Goal: Check status: Check status

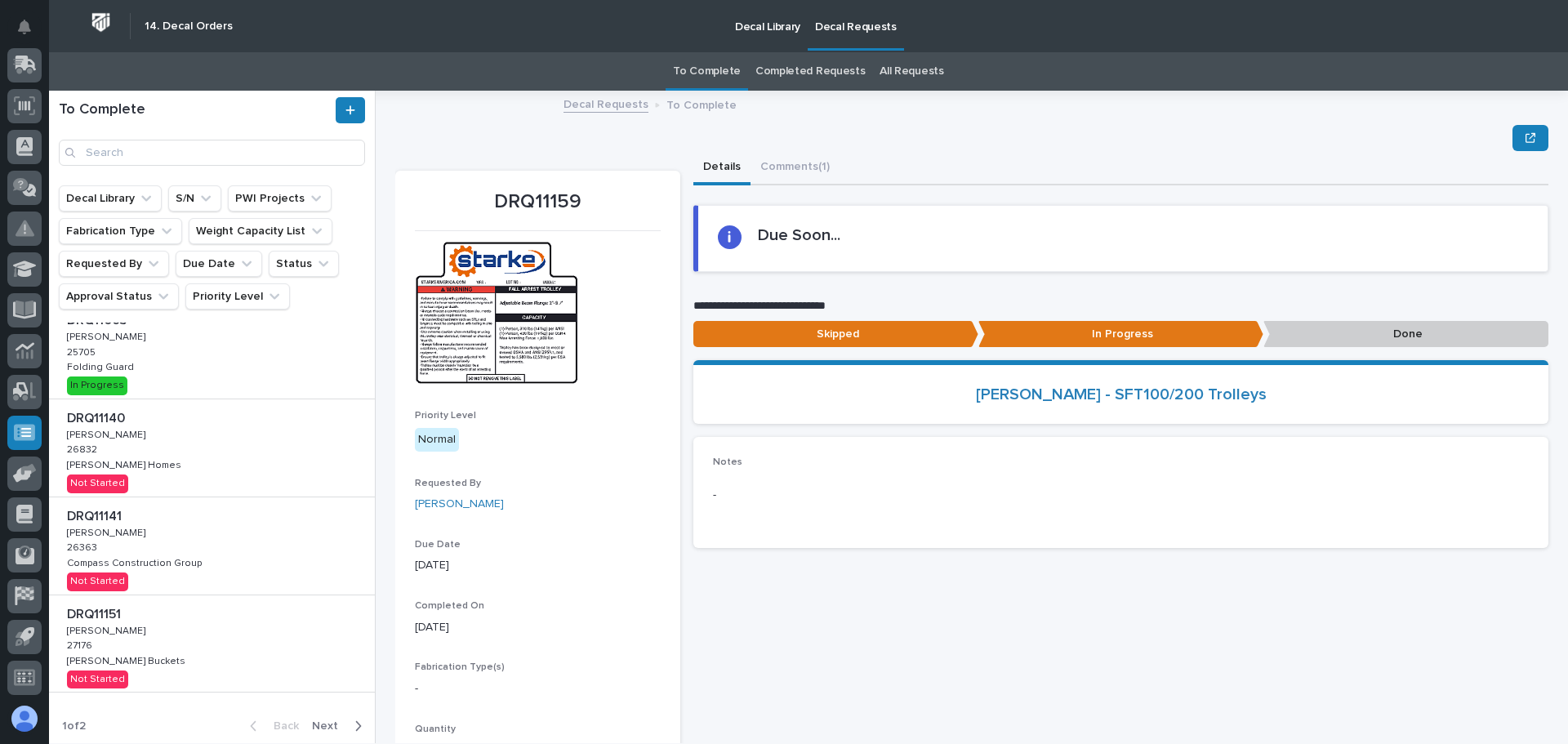
scroll to position [589, 0]
drag, startPoint x: 327, startPoint y: 719, endPoint x: 327, endPoint y: 710, distance: 9.0
click at [327, 719] on span "Next" at bounding box center [330, 722] width 36 height 15
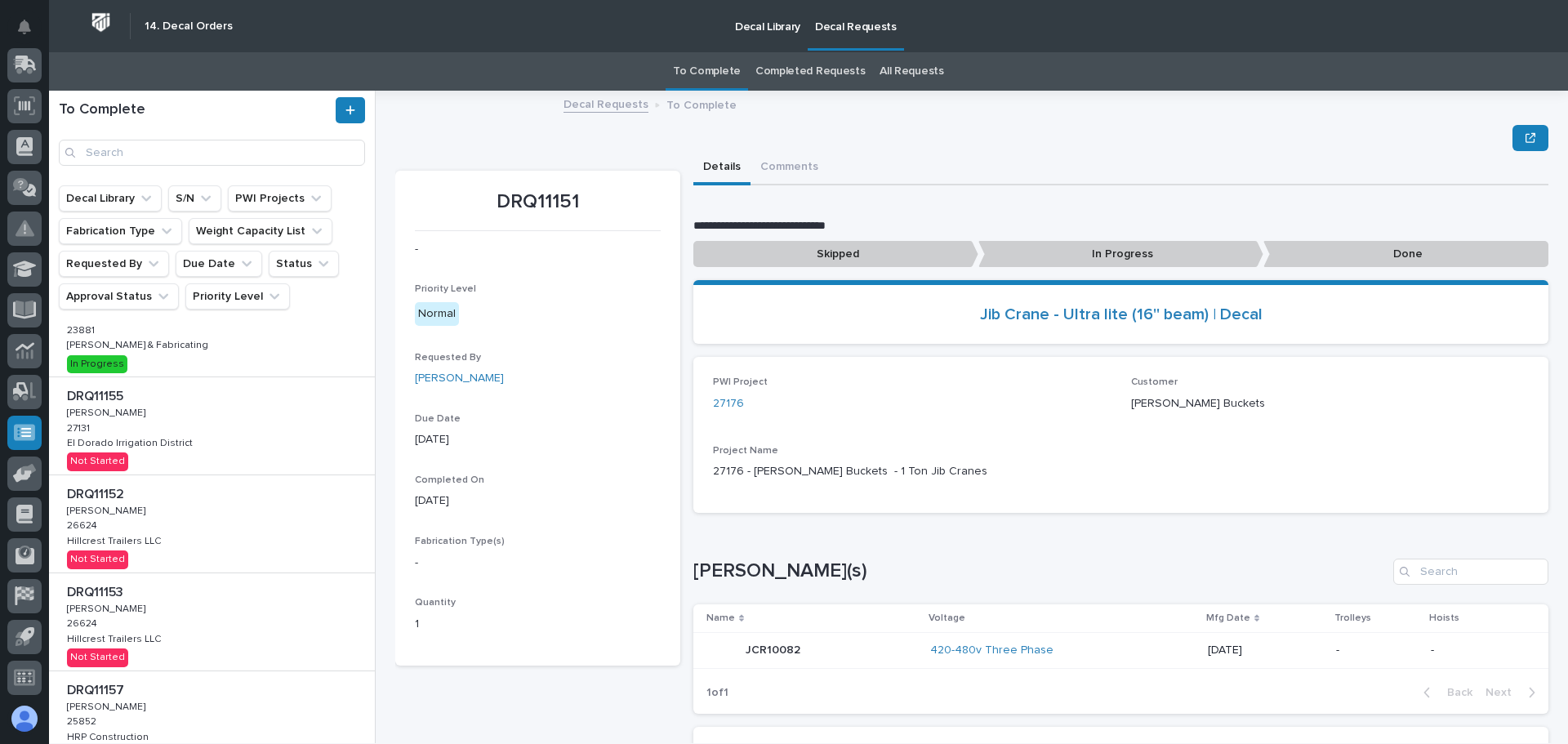
scroll to position [367, 0]
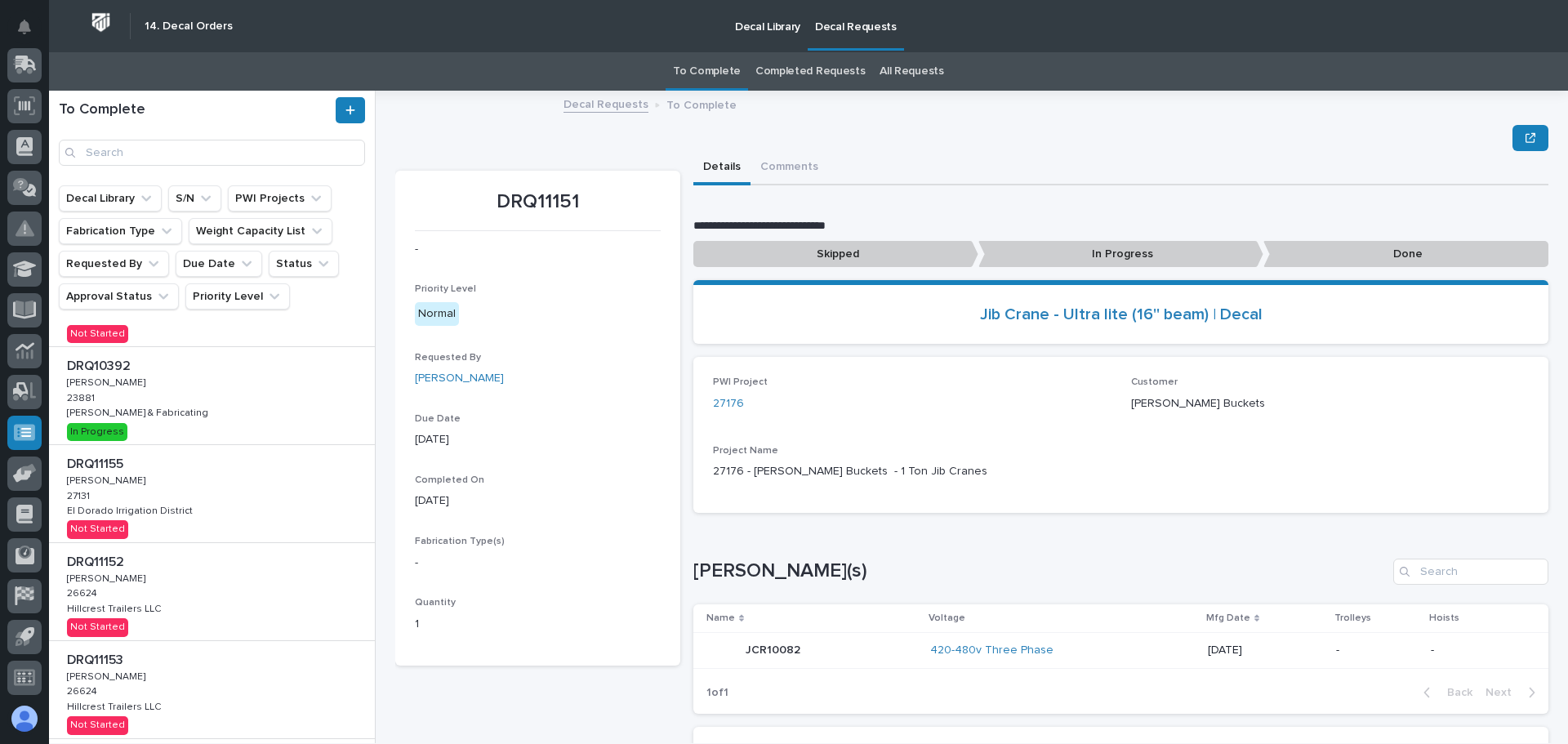
click at [235, 418] on div "DRQ10392 DRQ10392 [PERSON_NAME] [PERSON_NAME] 23881 23881 [PERSON_NAME] & Fabri…" at bounding box center [212, 396] width 326 height 97
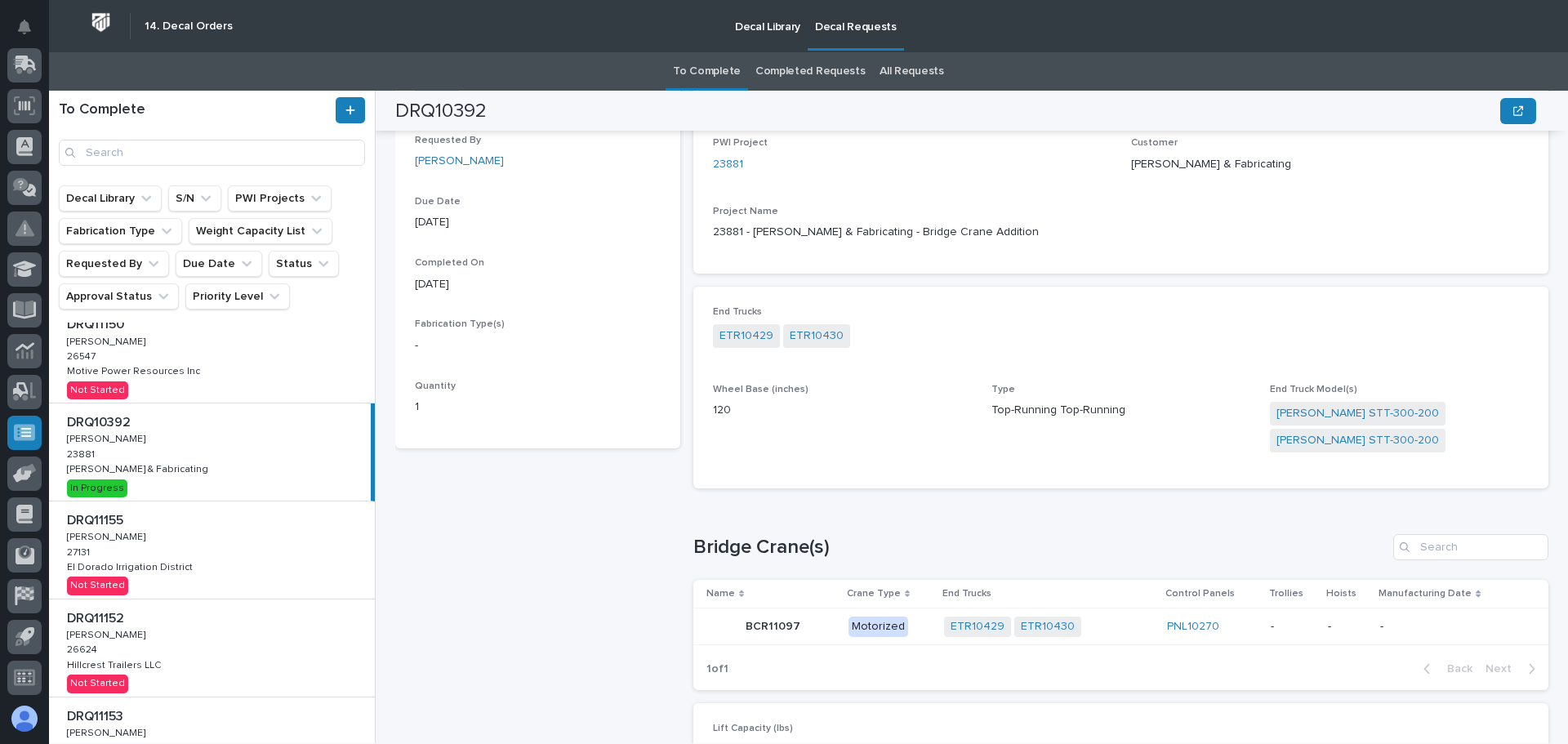
scroll to position [612, 0]
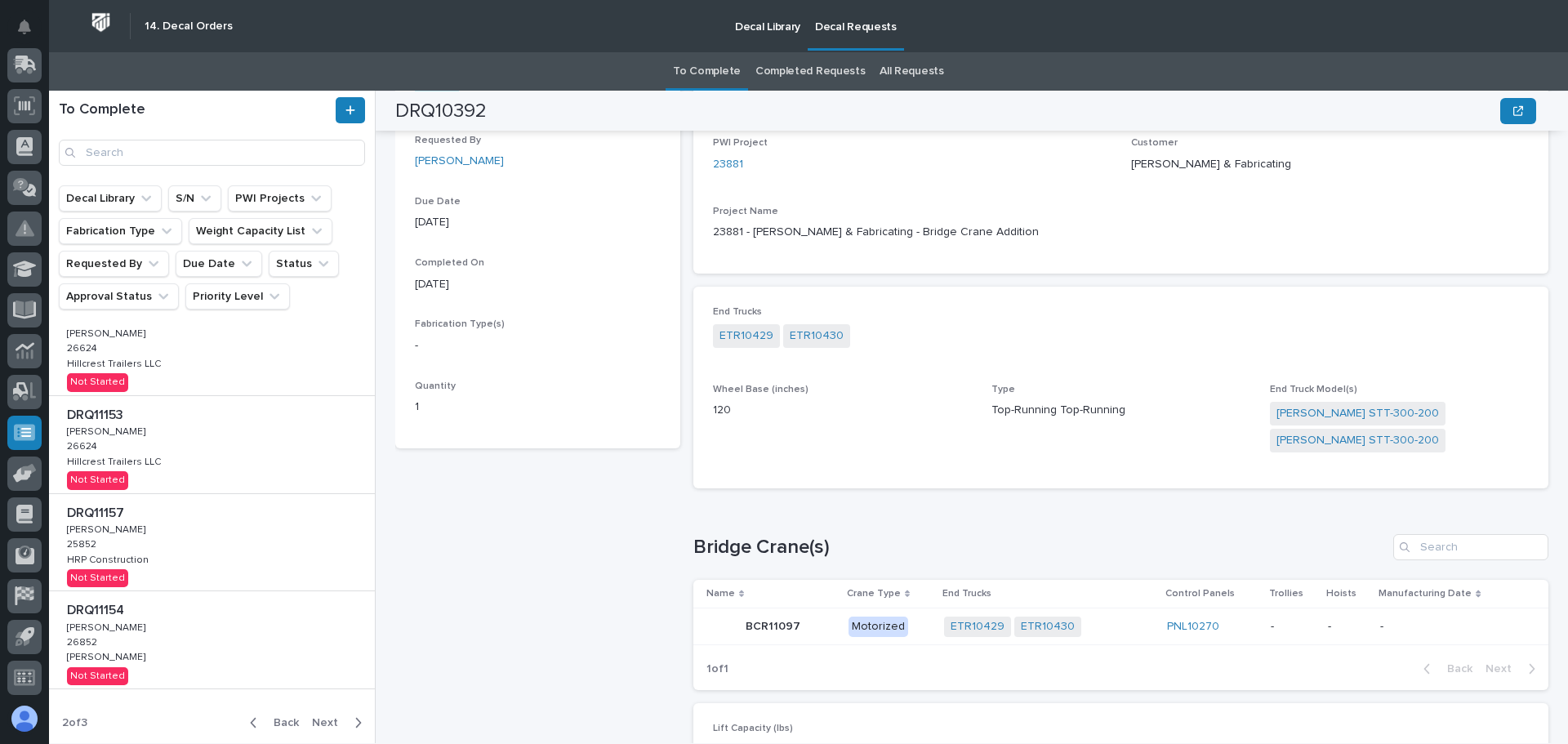
drag, startPoint x: 271, startPoint y: 719, endPoint x: 277, endPoint y: 617, distance: 102.2
click at [271, 719] on span "Back" at bounding box center [282, 723] width 35 height 15
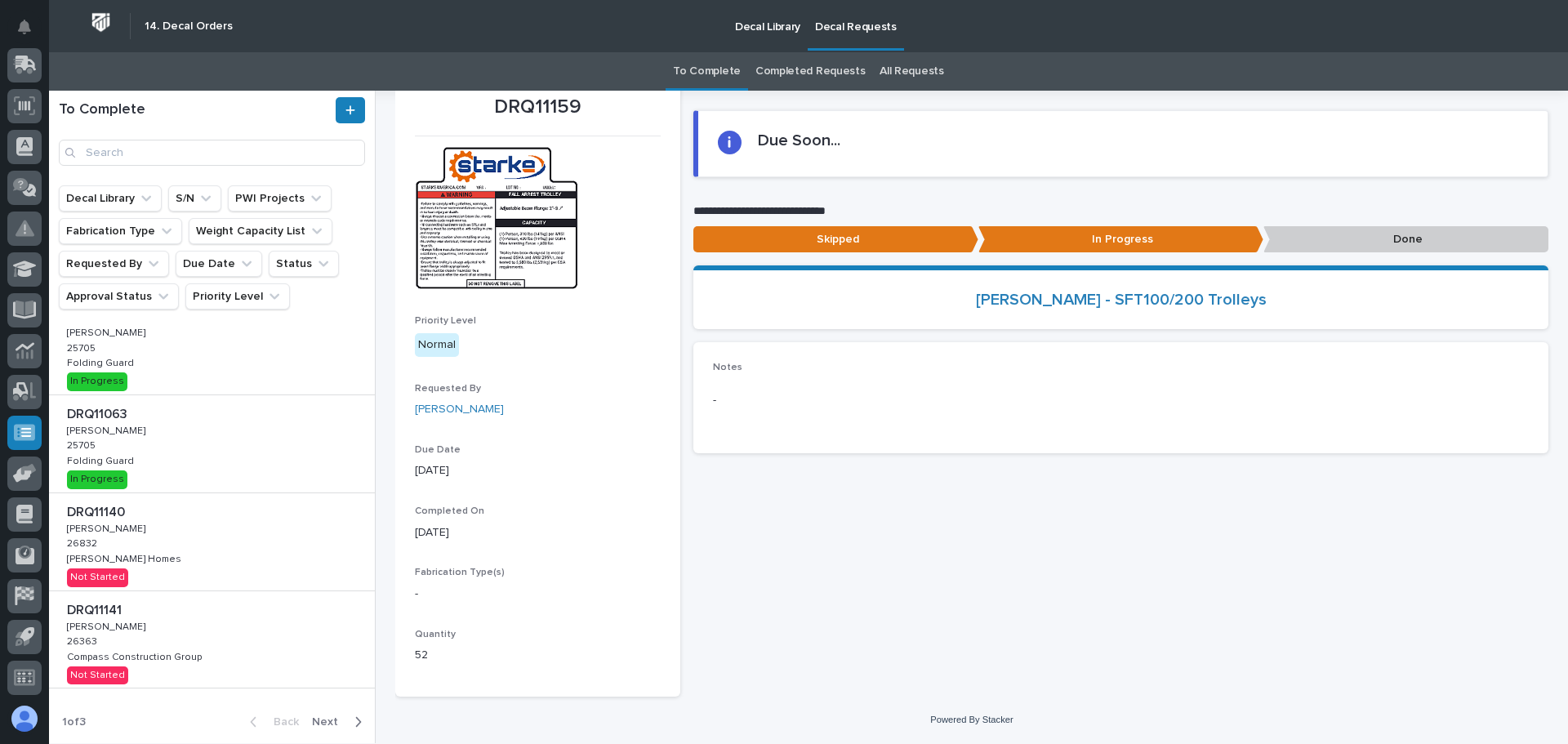
scroll to position [95, 0]
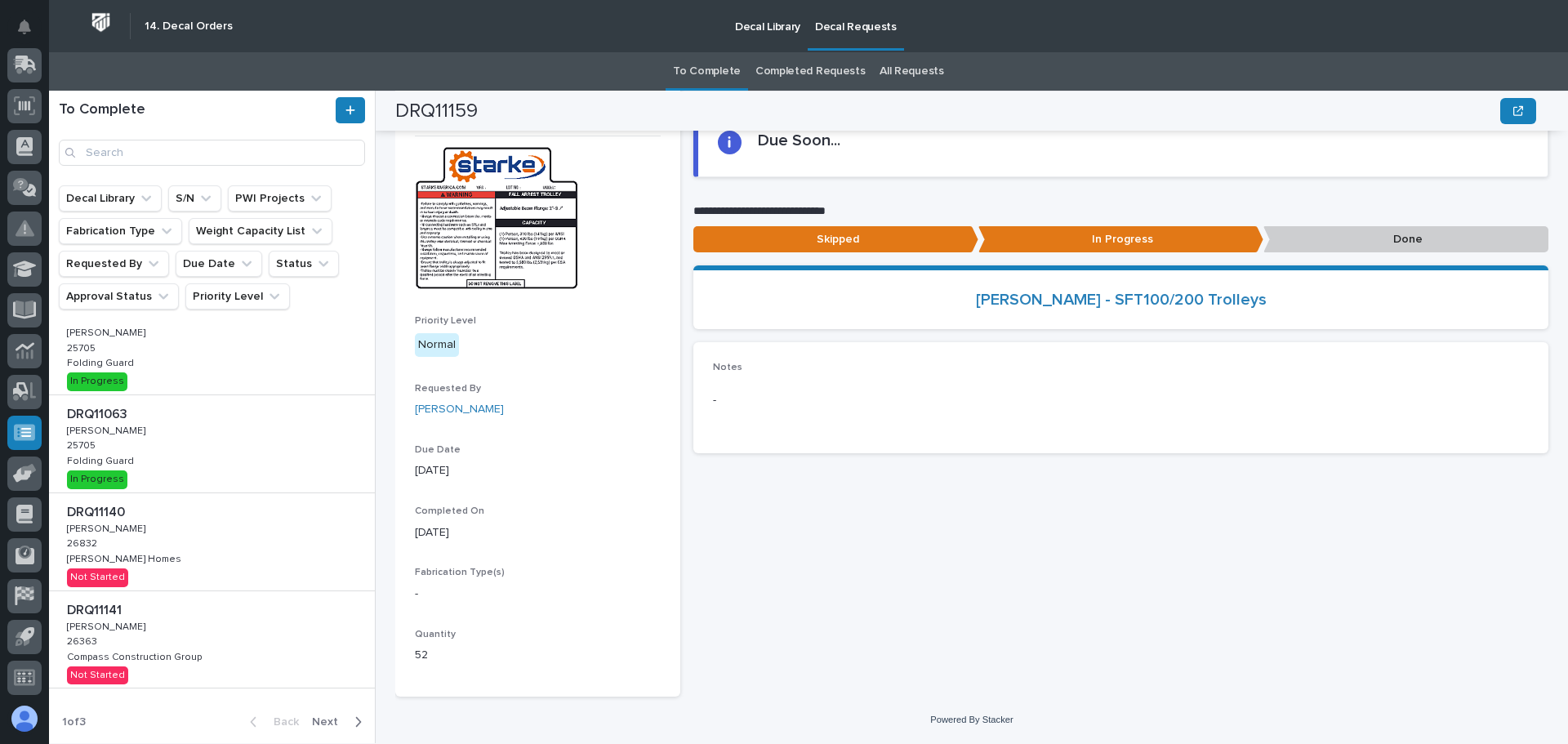
click at [327, 718] on span "Next" at bounding box center [330, 722] width 36 height 15
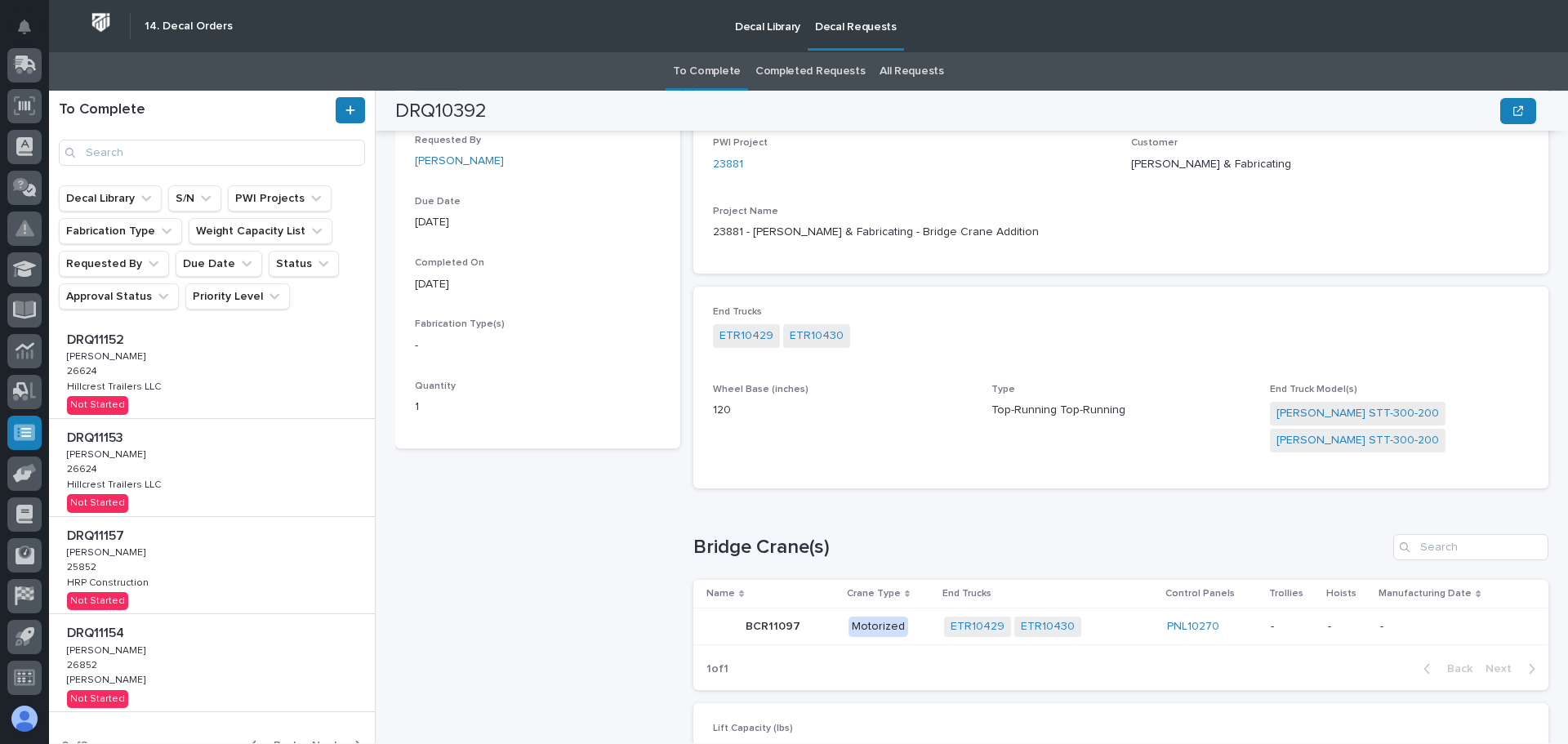
scroll to position [612, 0]
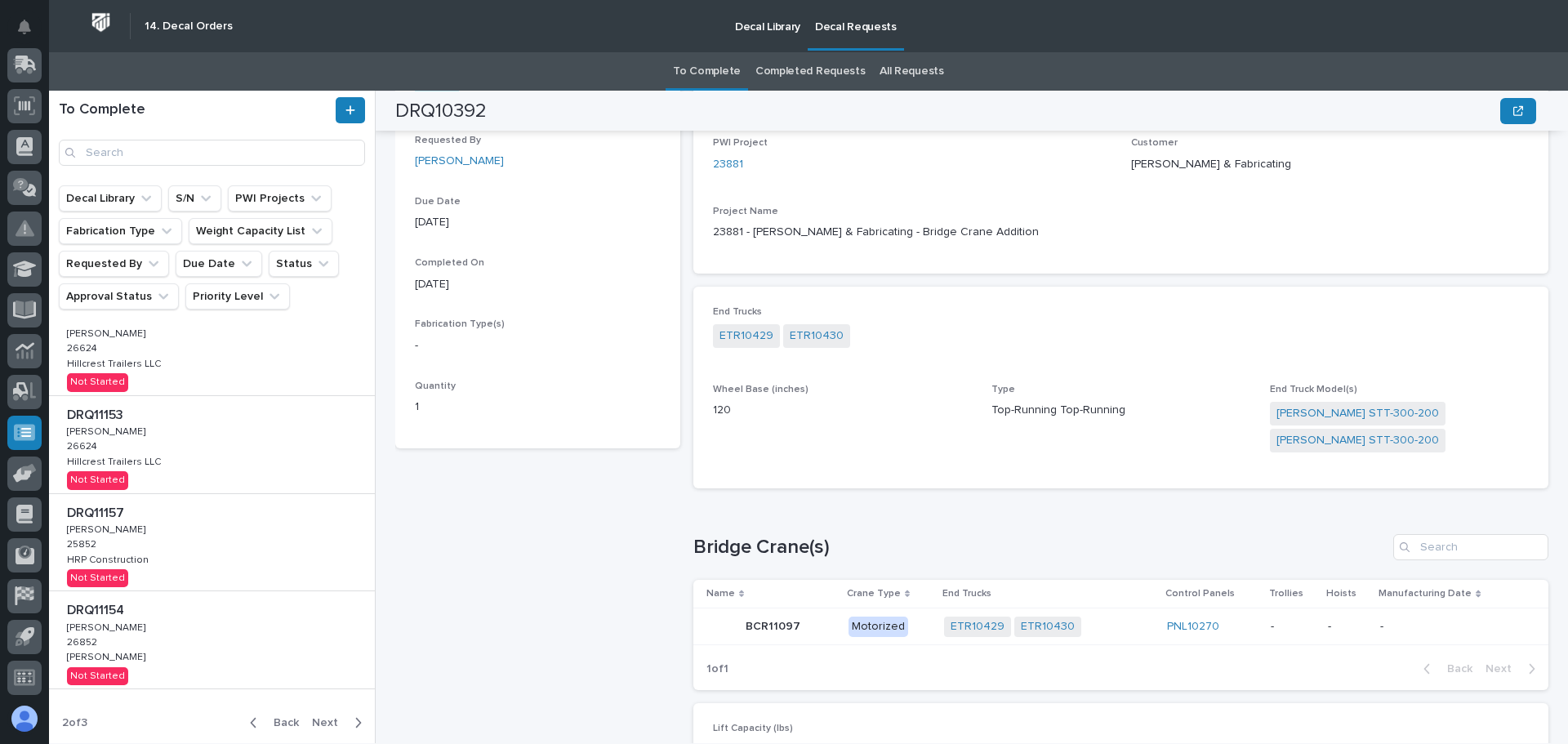
click at [328, 722] on span "Next" at bounding box center [330, 723] width 36 height 15
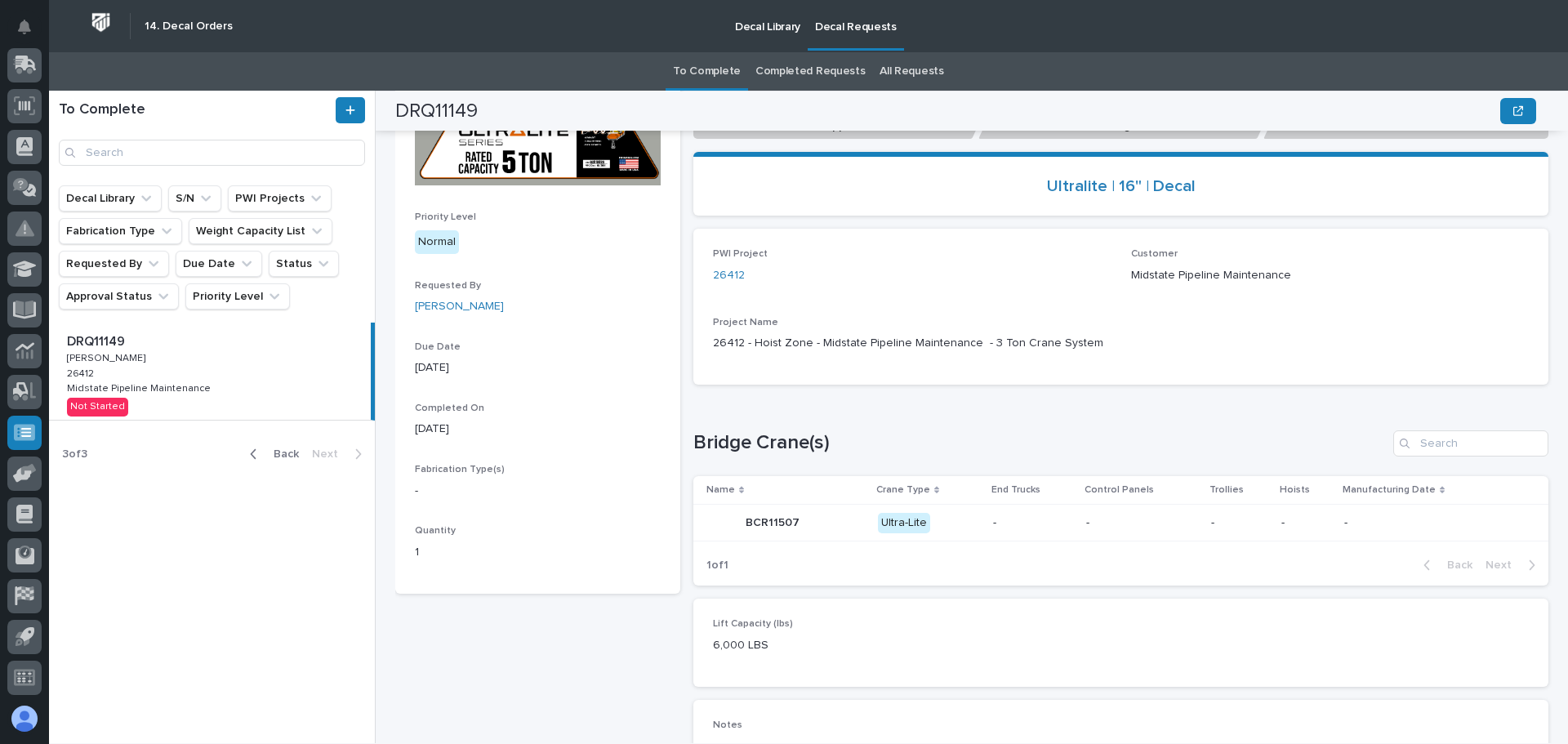
scroll to position [215, 0]
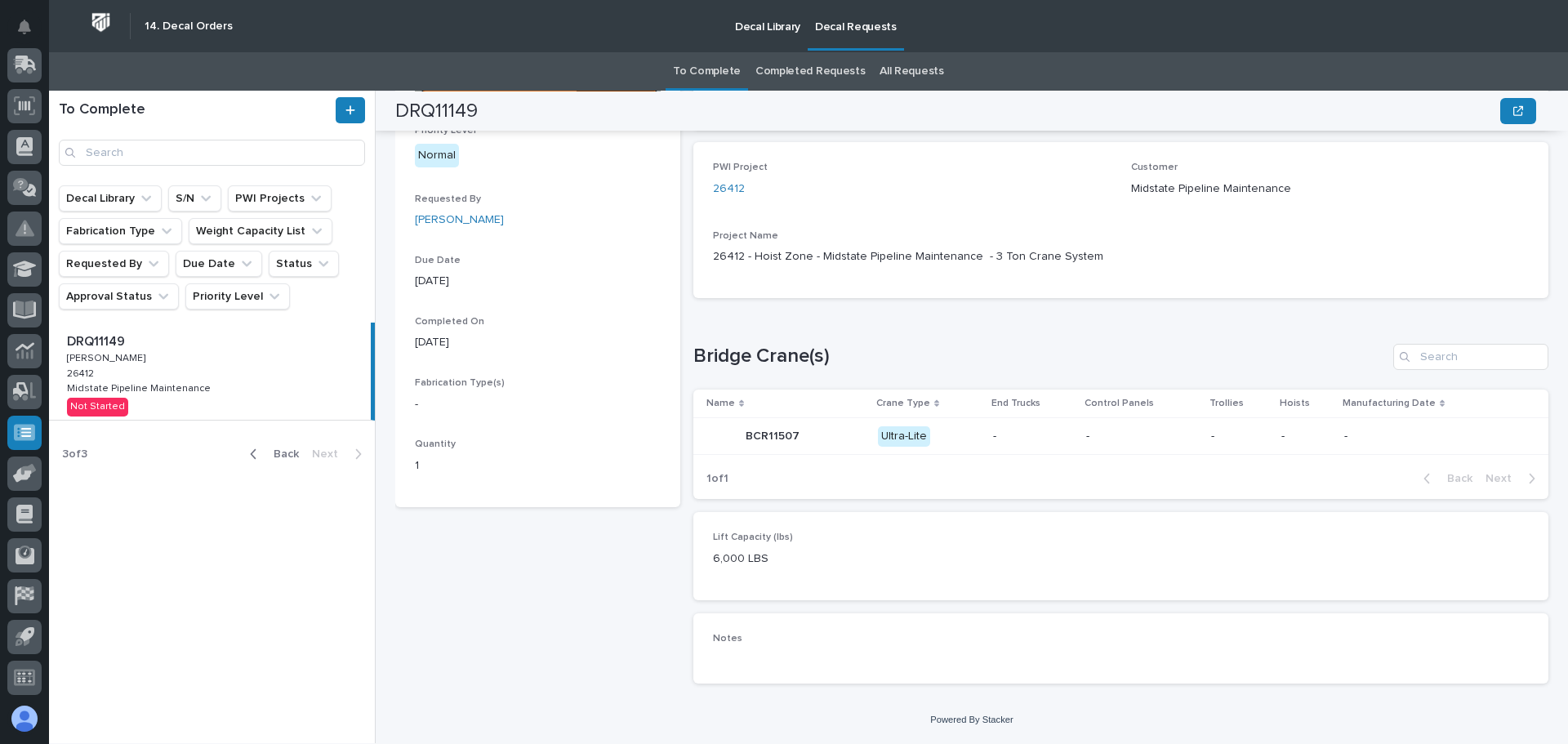
click at [252, 454] on icon "button" at bounding box center [253, 454] width 7 height 15
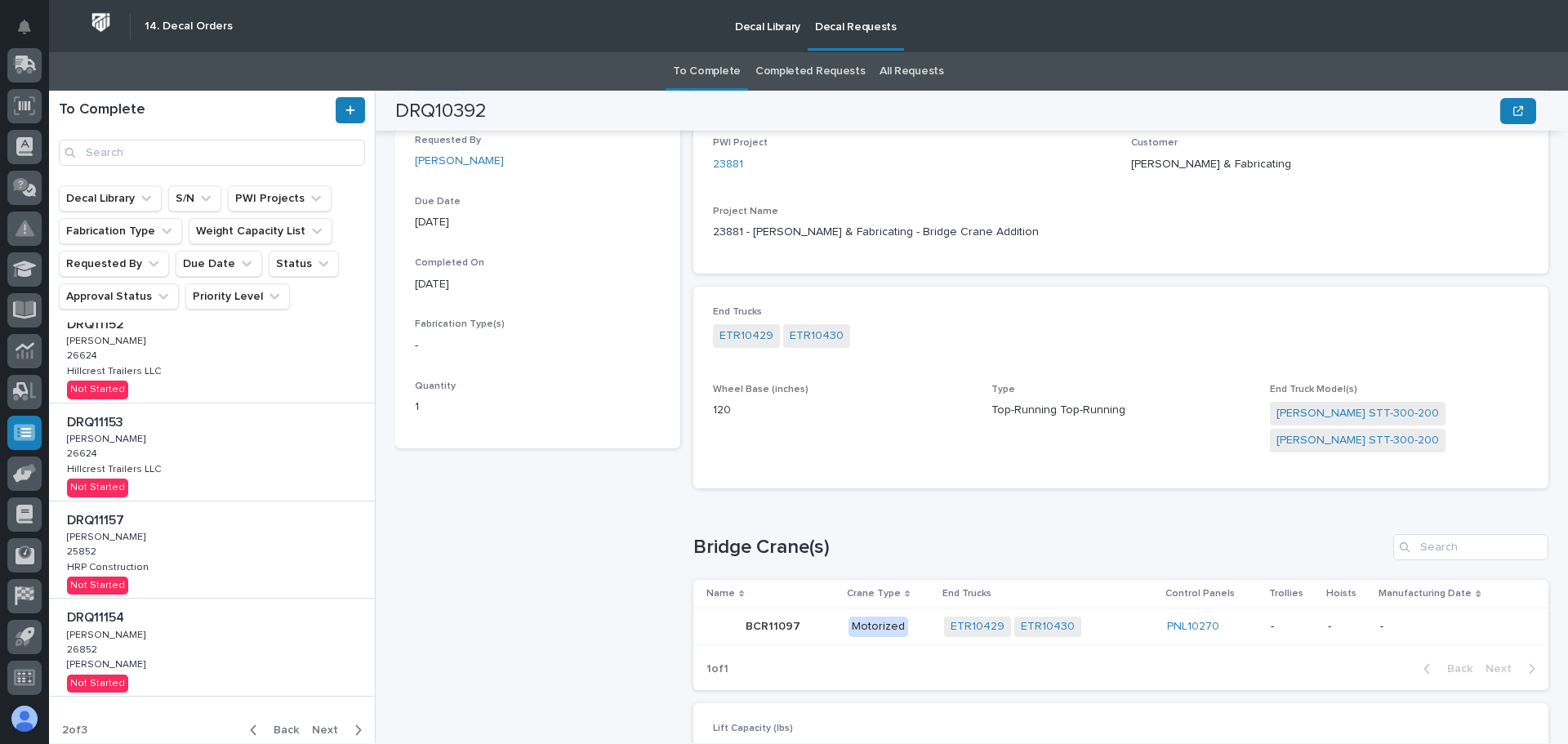
scroll to position [612, 0]
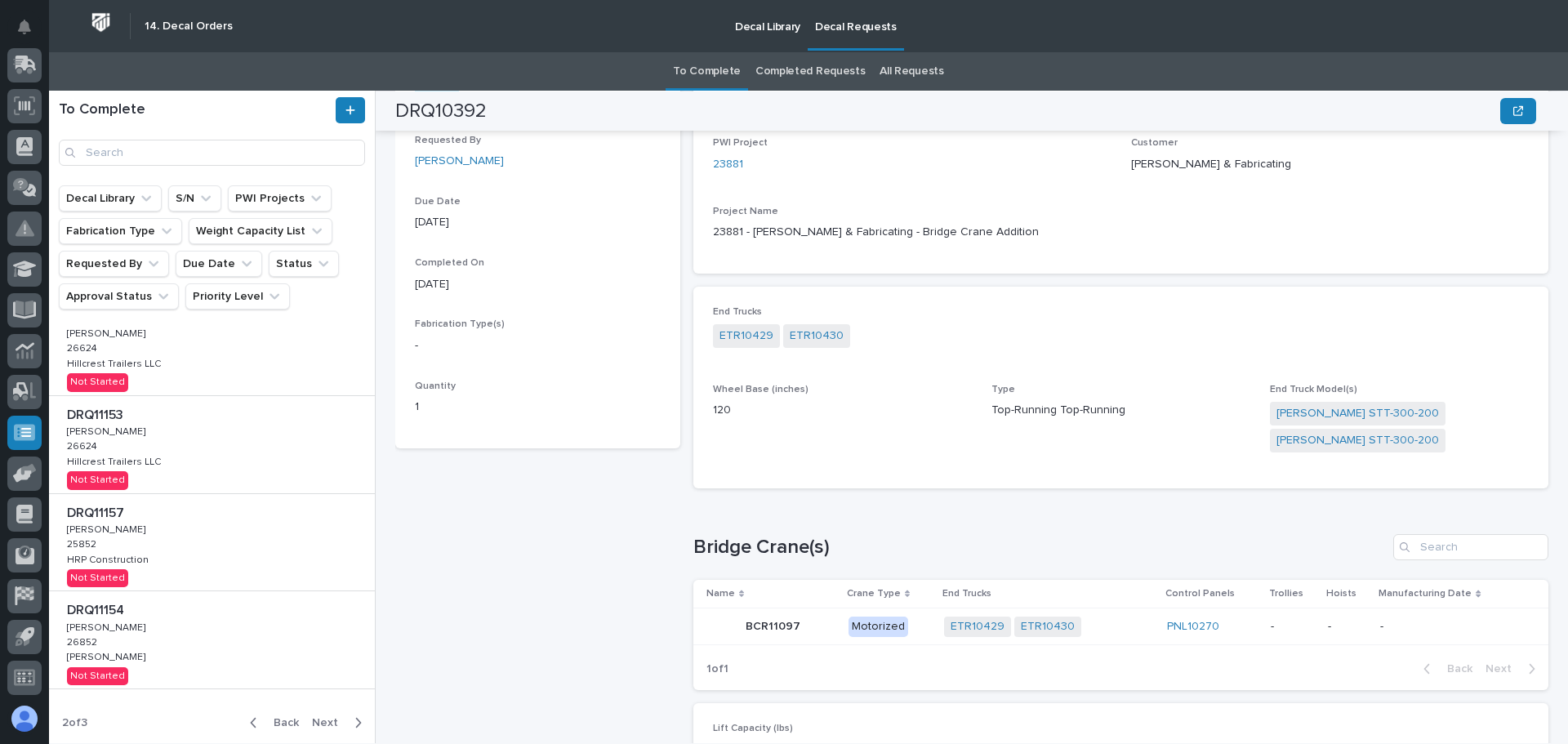
click at [204, 541] on div "DRQ11157 DRQ11157 [PERSON_NAME] [PERSON_NAME] 25852 25852 HRP Construction HRP …" at bounding box center [212, 542] width 326 height 97
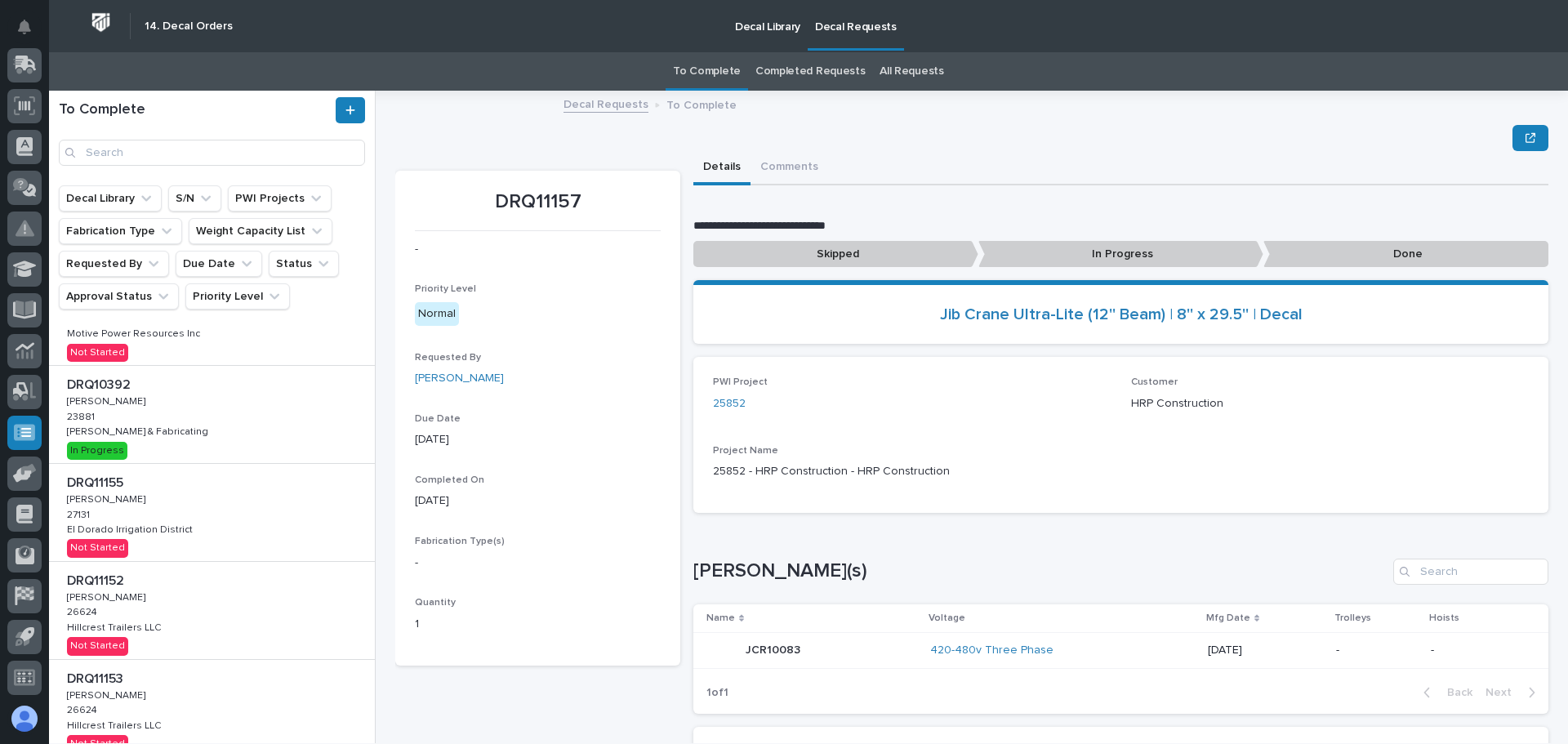
scroll to position [612, 0]
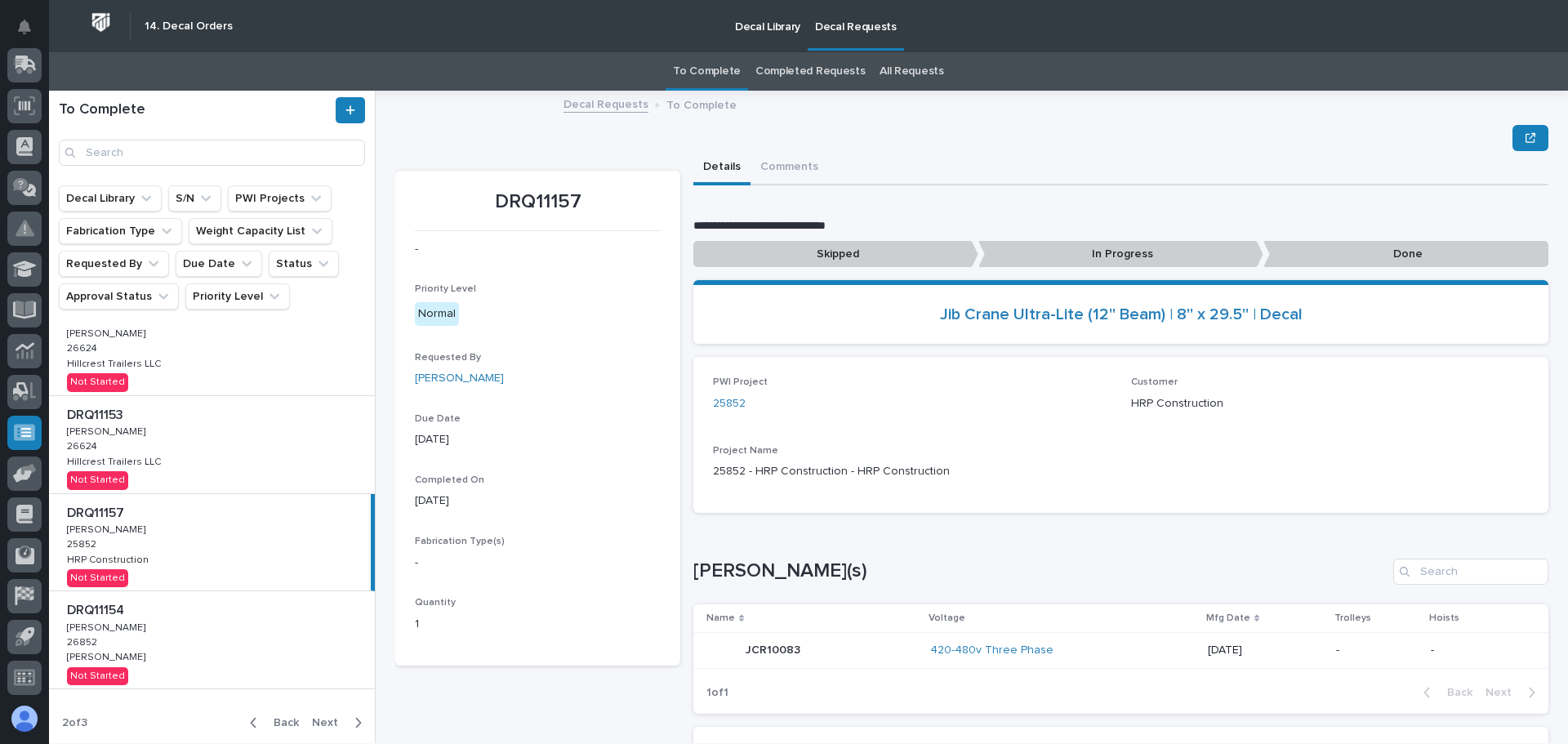
click at [276, 726] on span "Back" at bounding box center [282, 723] width 35 height 15
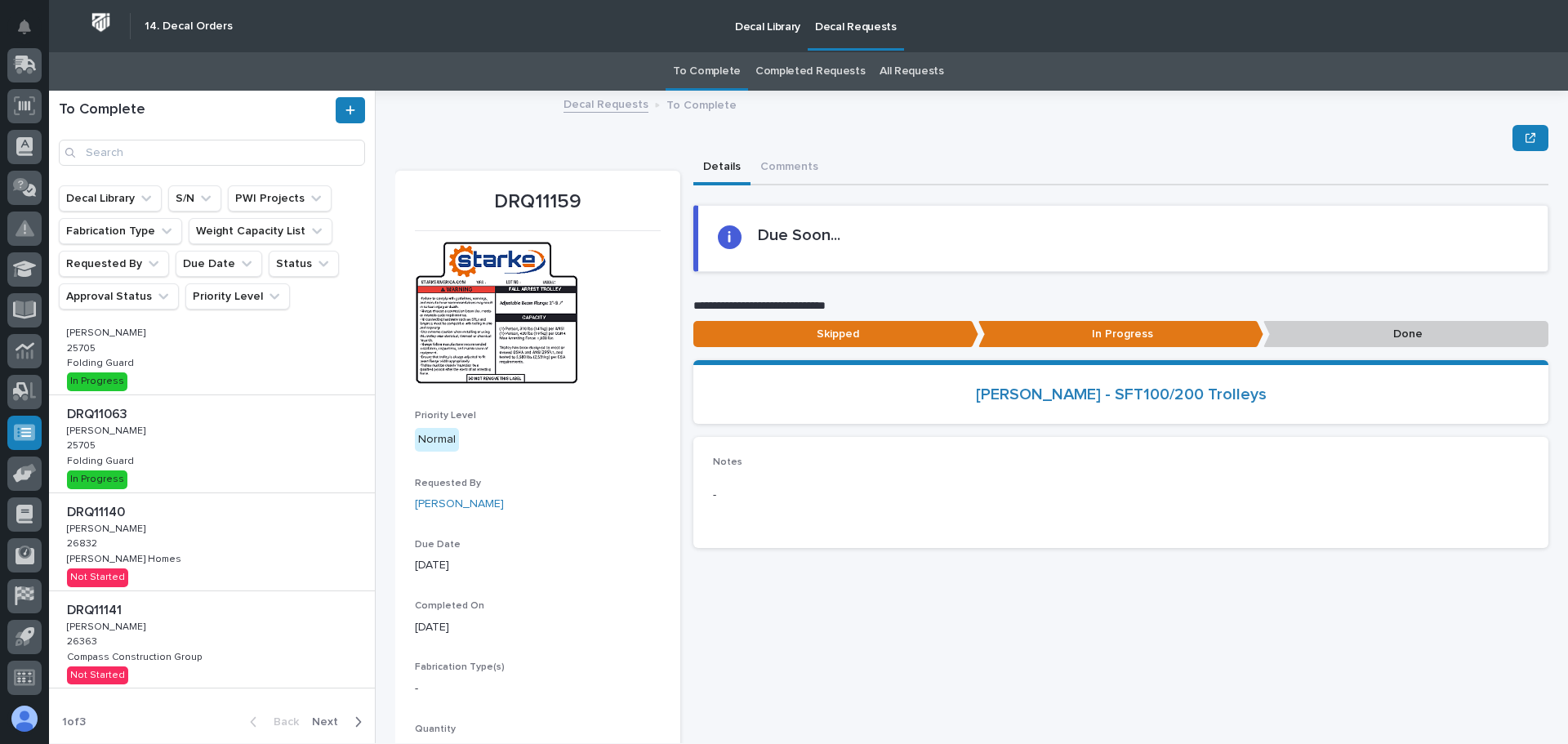
scroll to position [589, 0]
click at [262, 529] on div "DRQ11140 DRQ11140 [PERSON_NAME] [PERSON_NAME] 26832 26832 [PERSON_NAME] Homes […" at bounding box center [212, 541] width 326 height 97
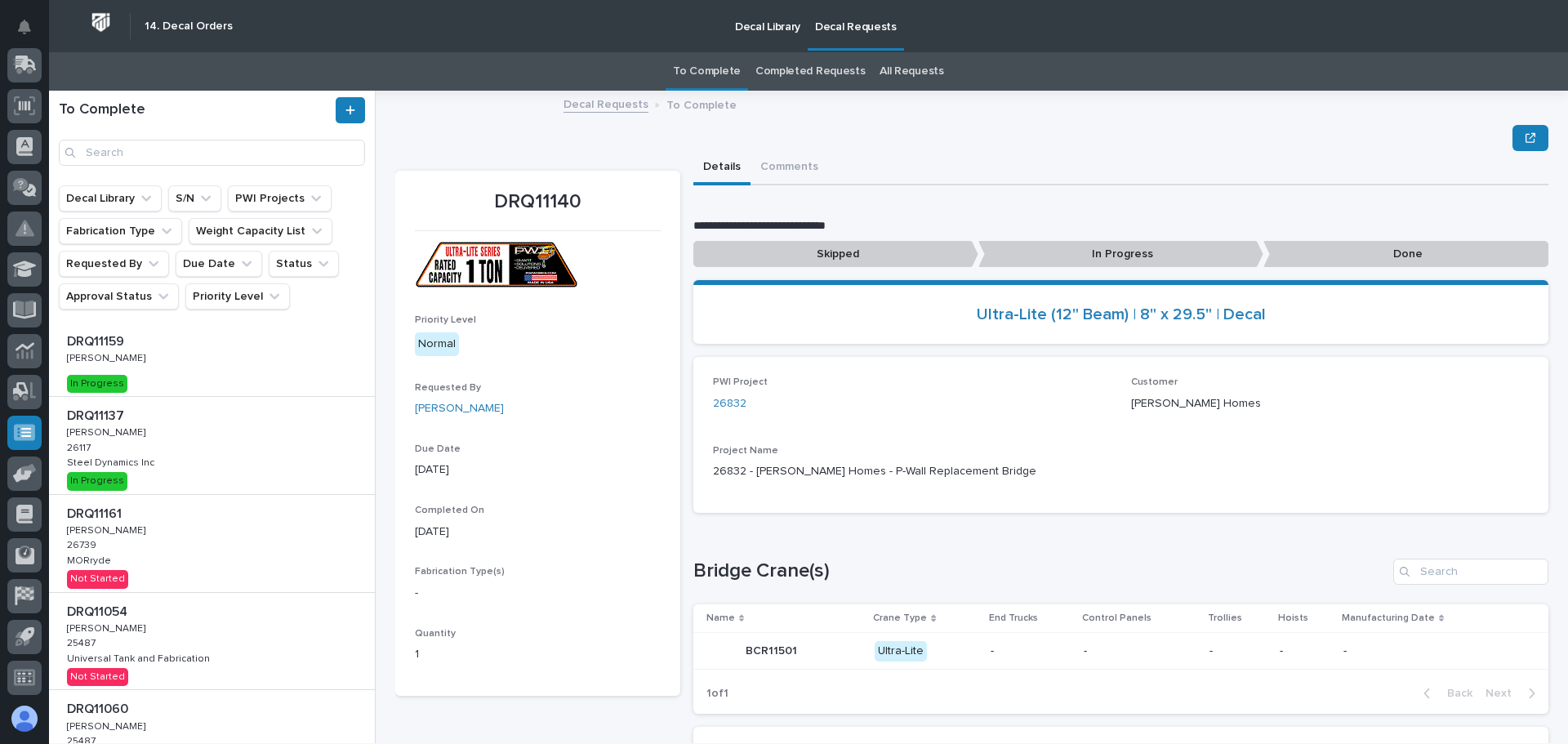
click at [273, 532] on div "DRQ11161 DRQ11161 [PERSON_NAME] [PERSON_NAME] 26739 26739 MORryde MORryde Not S…" at bounding box center [212, 543] width 326 height 97
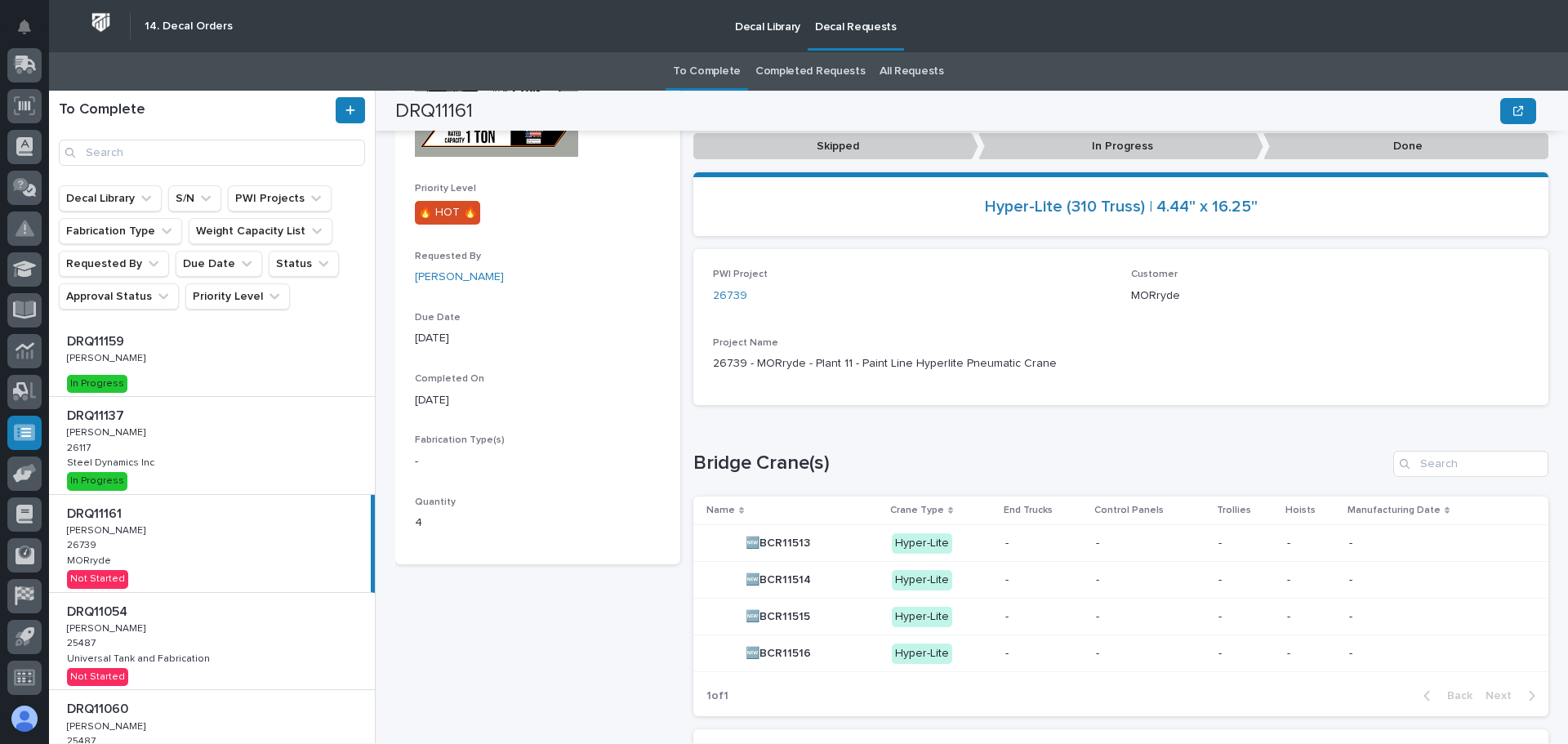
scroll to position [161, 0]
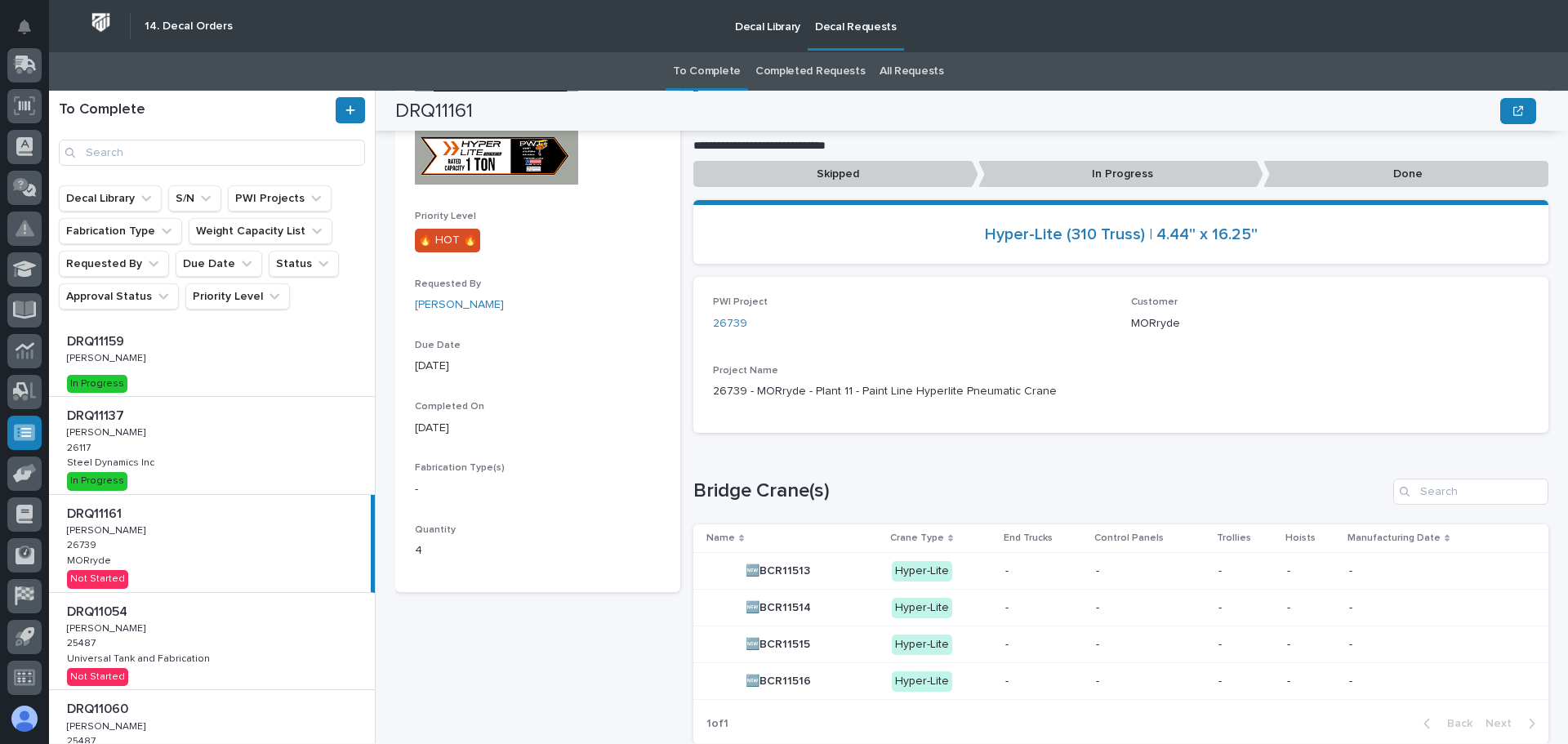
click at [1042, 178] on p "In Progress" at bounding box center [1121, 174] width 285 height 27
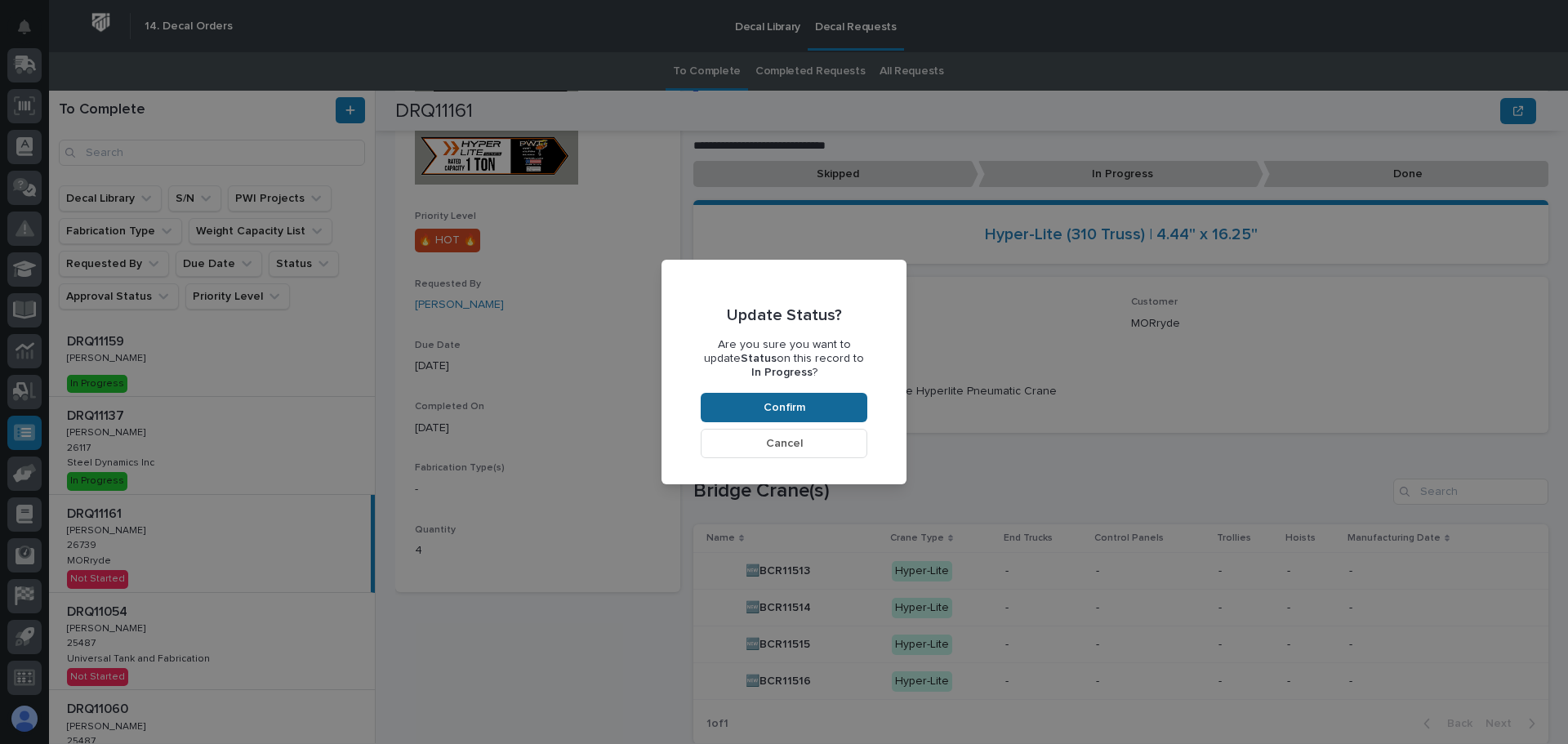
click at [787, 401] on span "Confirm" at bounding box center [784, 407] width 41 height 15
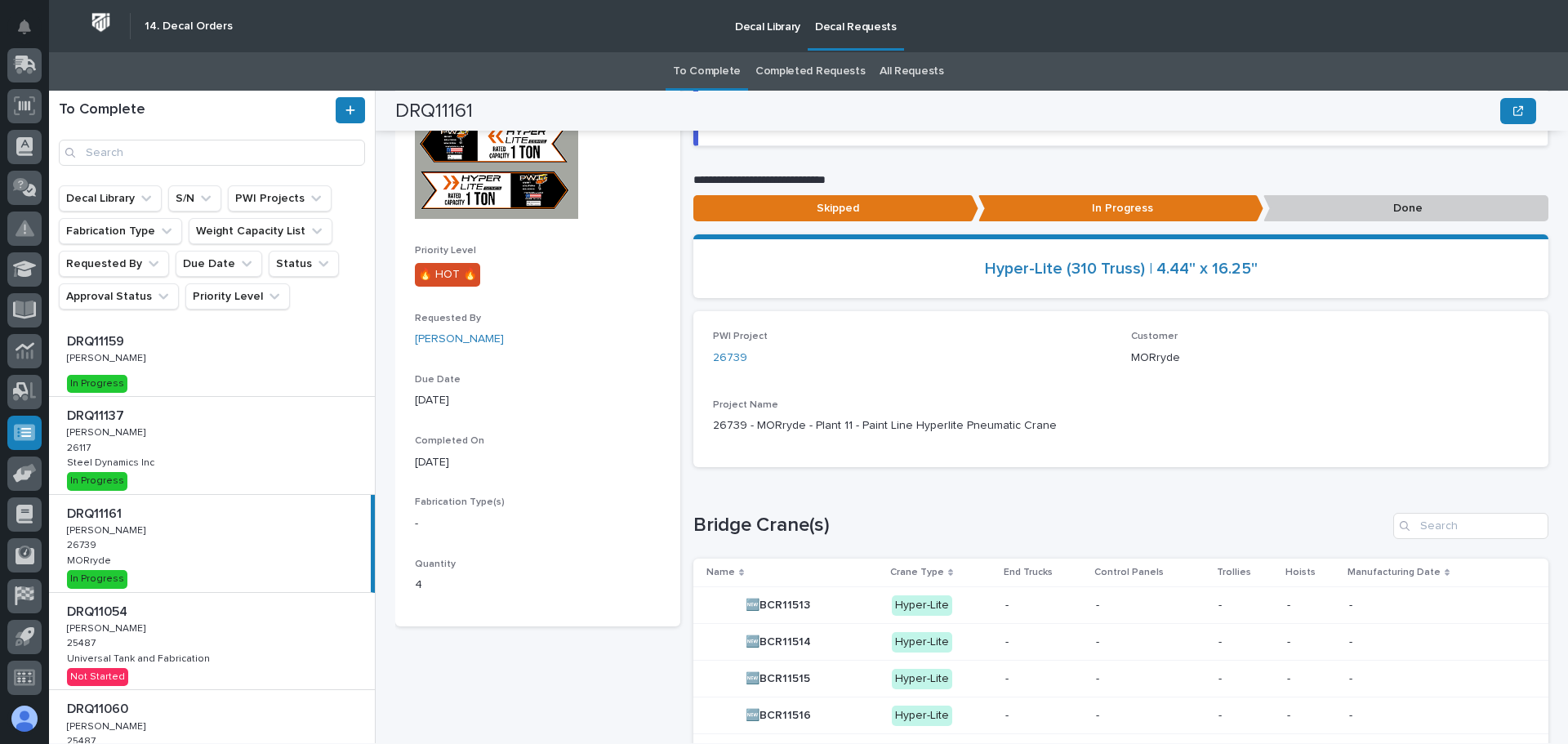
scroll to position [0, 0]
